Goal: Find contact information: Find contact information

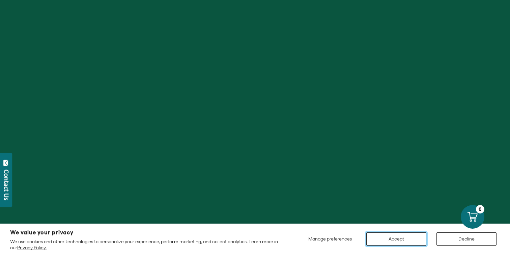
click at [397, 236] on button "Accept" at bounding box center [396, 238] width 60 height 13
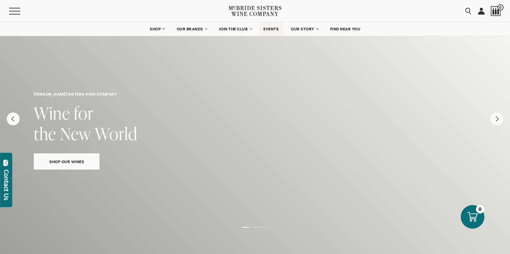
click at [272, 32] on link "EVENTS" at bounding box center [271, 28] width 24 height 13
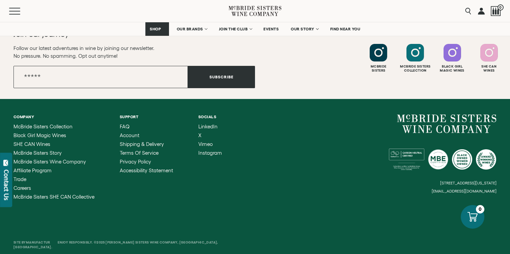
scroll to position [996, 0]
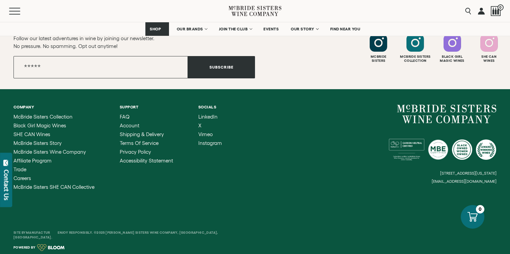
drag, startPoint x: 502, startPoint y: 180, endPoint x: 441, endPoint y: 181, distance: 60.7
click at [441, 181] on div "Company [PERSON_NAME] Sisters Collection Black Girl Magic Wines SHE CAN Wines […" at bounding box center [255, 147] width 510 height 116
drag, startPoint x: 436, startPoint y: 181, endPoint x: 483, endPoint y: 181, distance: 46.6
click at [483, 181] on div "[STREET_ADDRESS][US_STATE] [EMAIL_ADDRESS][DOMAIN_NAME]" at bounding box center [376, 144] width 242 height 79
drag, startPoint x: 496, startPoint y: 182, endPoint x: 449, endPoint y: 181, distance: 47.2
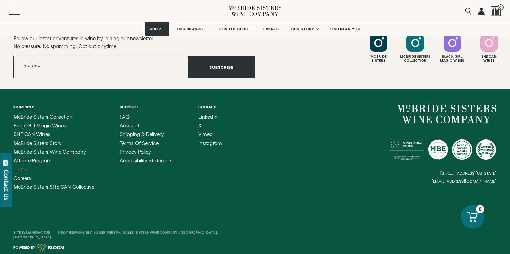
click at [449, 181] on small "[EMAIL_ADDRESS][DOMAIN_NAME]" at bounding box center [464, 181] width 65 height 5
drag, startPoint x: 504, startPoint y: 194, endPoint x: 444, endPoint y: 180, distance: 61.4
click at [444, 180] on div "Company [PERSON_NAME] Sisters Collection Black Girl Magic Wines SHE CAN Wines […" at bounding box center [255, 147] width 510 height 116
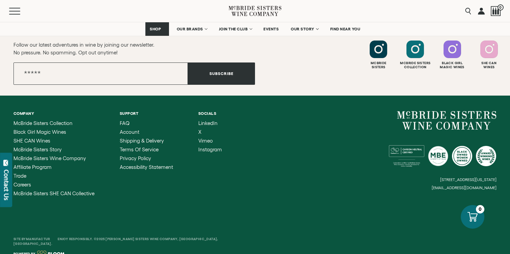
scroll to position [990, 0]
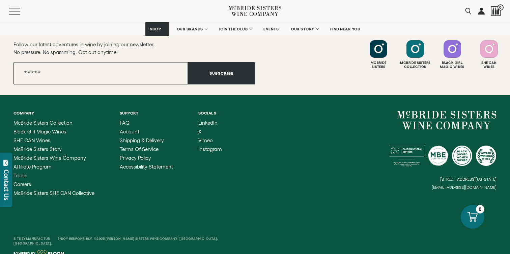
drag, startPoint x: 381, startPoint y: 179, endPoint x: 477, endPoint y: 181, distance: 96.2
click at [477, 181] on div "[STREET_ADDRESS][US_STATE] [EMAIL_ADDRESS][DOMAIN_NAME]" at bounding box center [376, 150] width 242 height 79
click at [476, 189] on small "[EMAIL_ADDRESS][DOMAIN_NAME]" at bounding box center [464, 187] width 65 height 5
copy small "mcbridesisters"
